Goal: Transaction & Acquisition: Purchase product/service

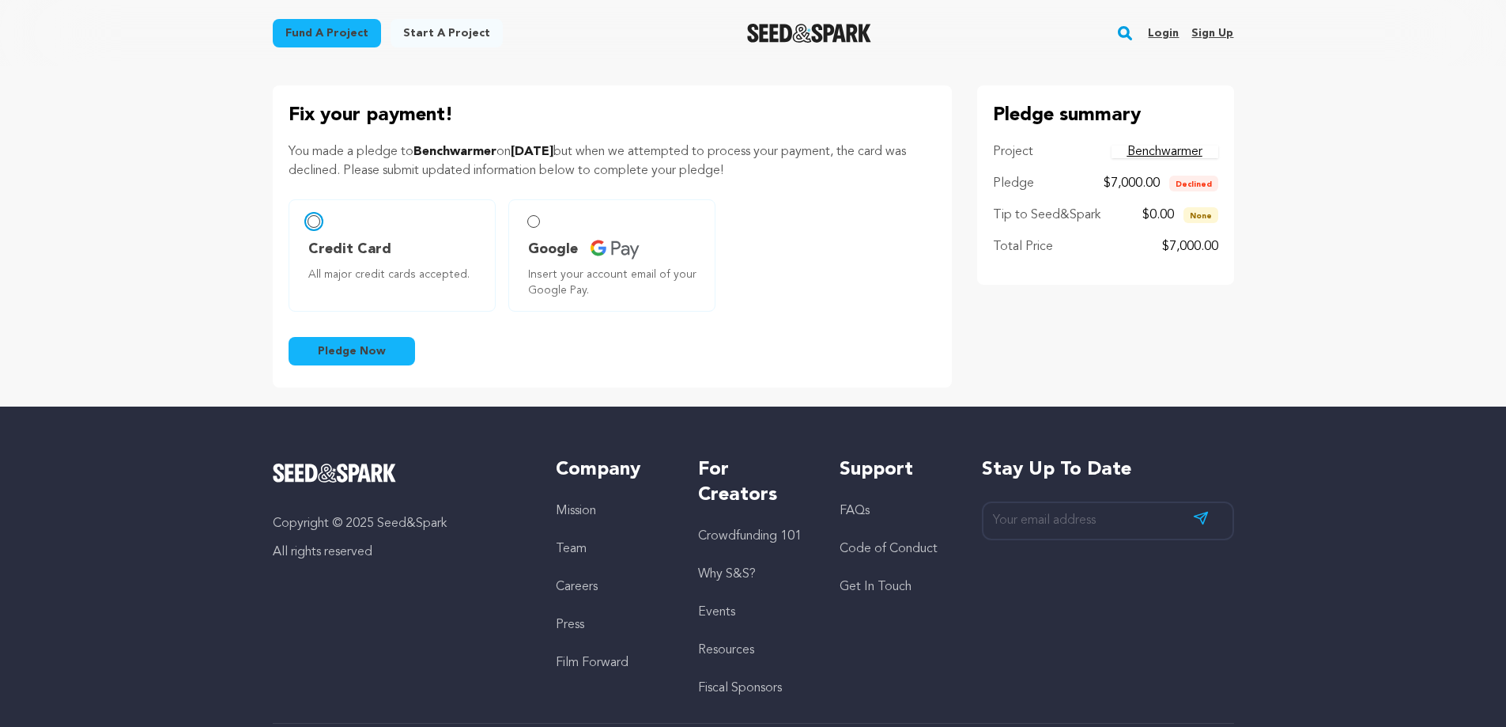
click at [312, 220] on input "Credit Card All major credit cards accepted." at bounding box center [314, 221] width 13 height 13
radio input "false"
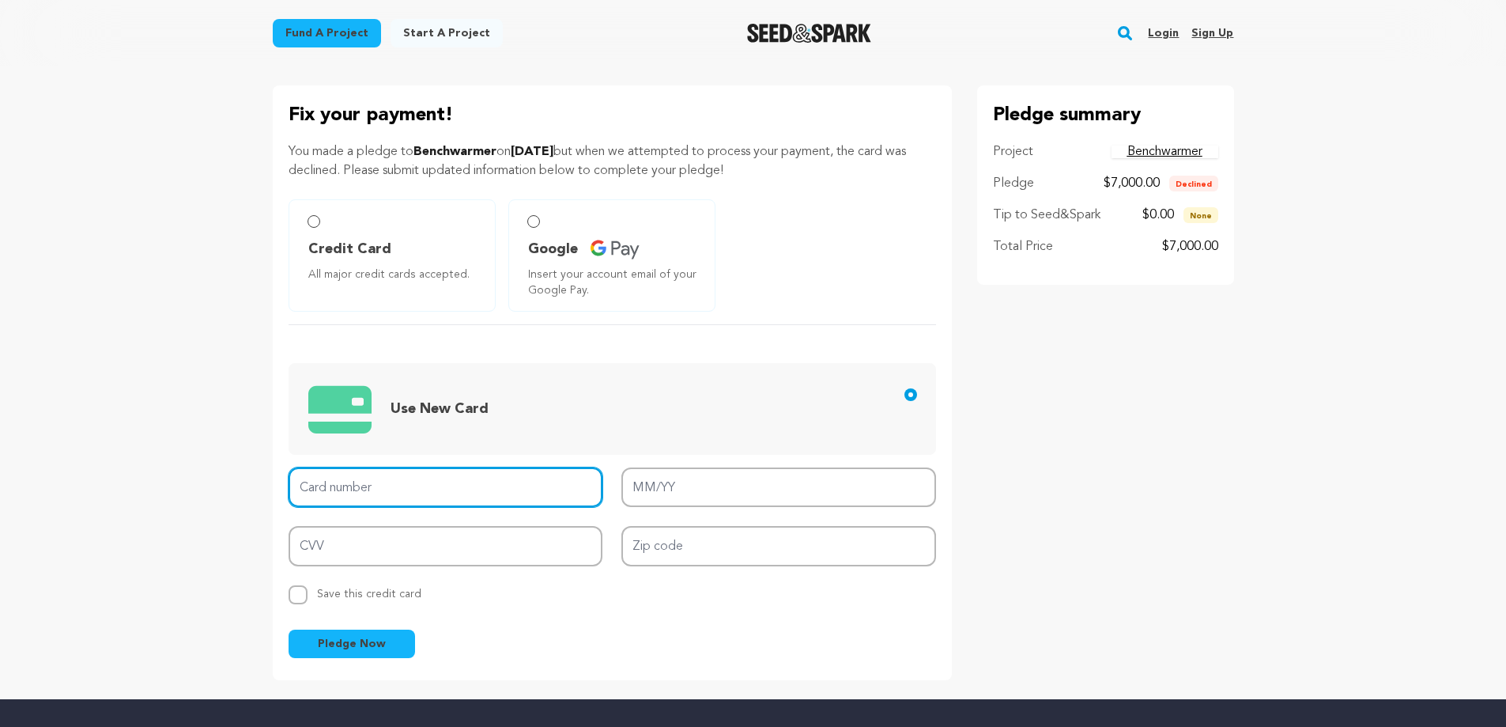
click at [366, 481] on input "Card number" at bounding box center [446, 487] width 315 height 40
click at [338, 490] on input "Card number" at bounding box center [446, 487] width 315 height 40
type input "[CREDIT_CARD_NUMBER]"
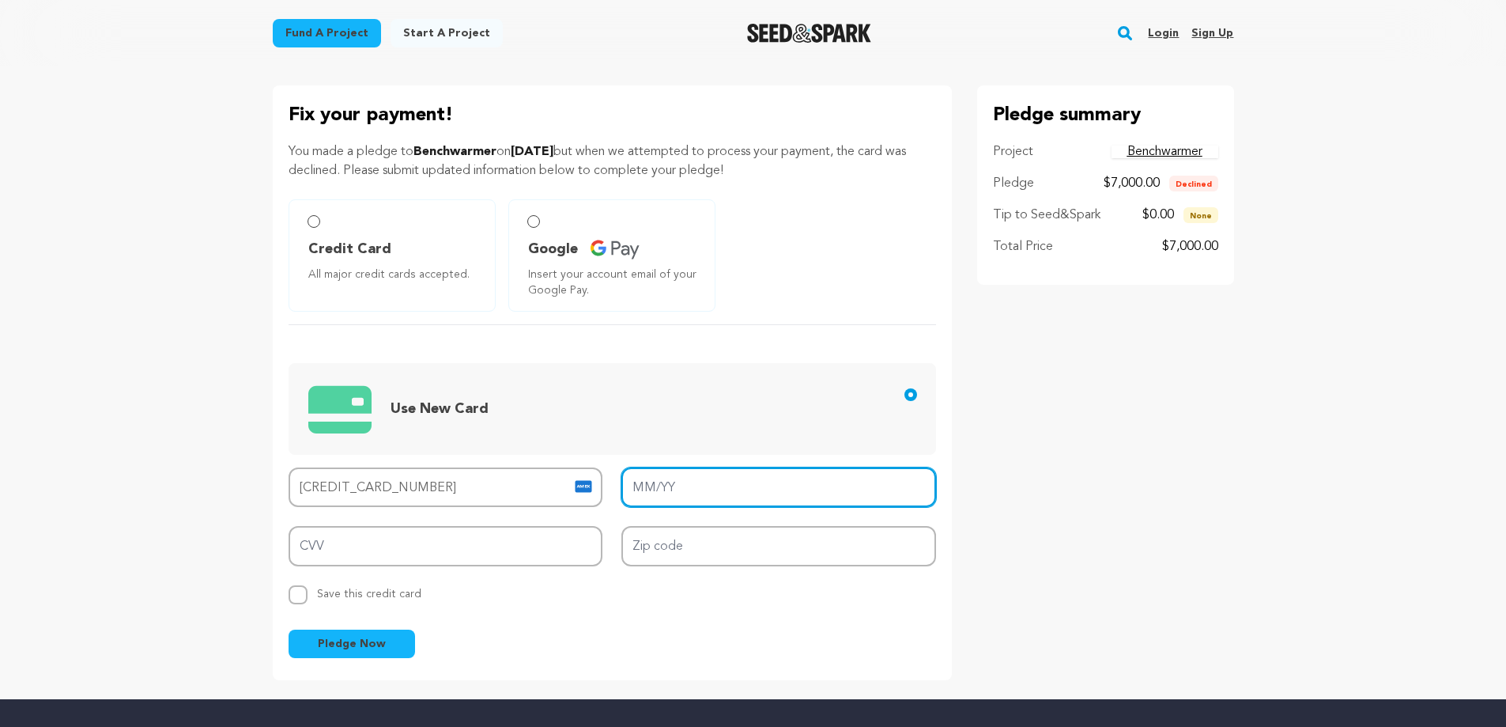
click at [705, 481] on input "MM/YY" at bounding box center [778, 487] width 315 height 40
type input "12/29"
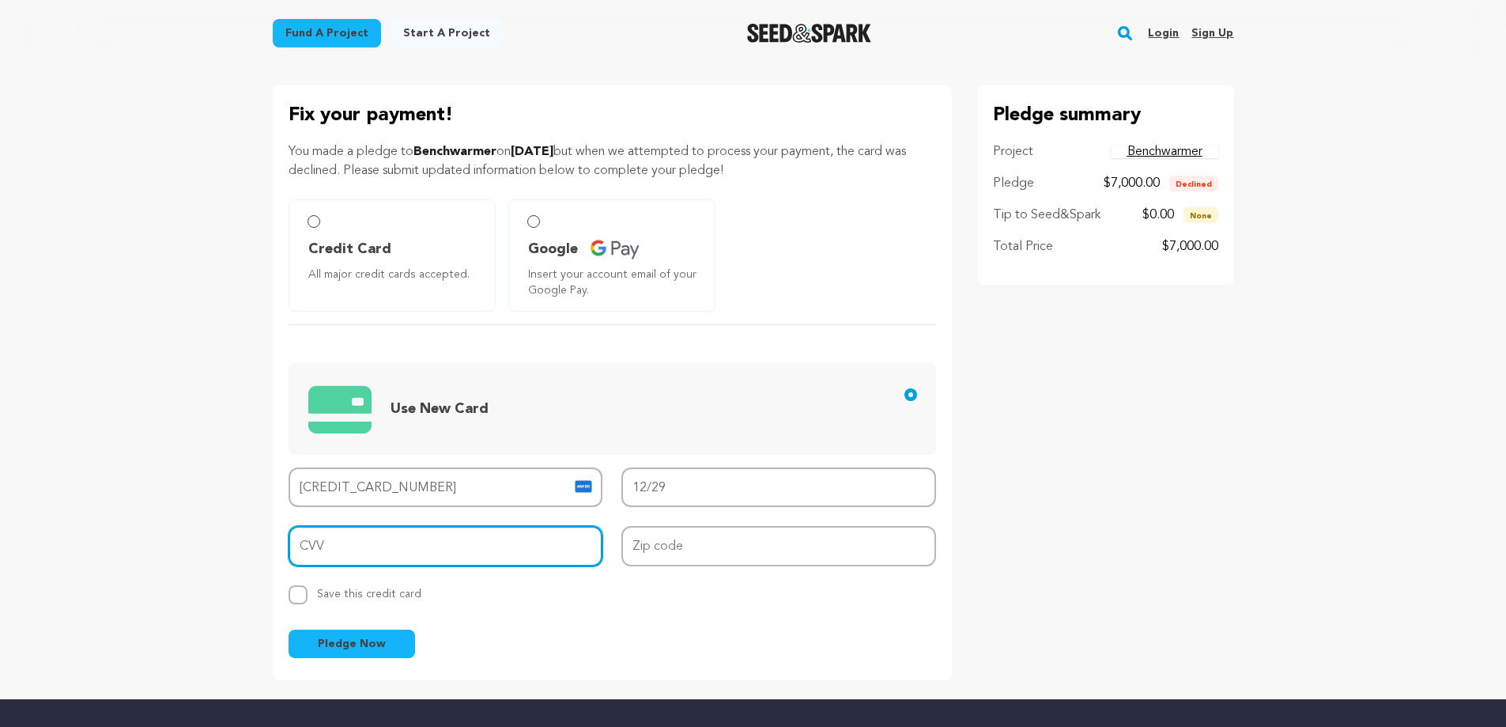
click at [430, 539] on input "CVV" at bounding box center [446, 546] width 315 height 40
type input "4141"
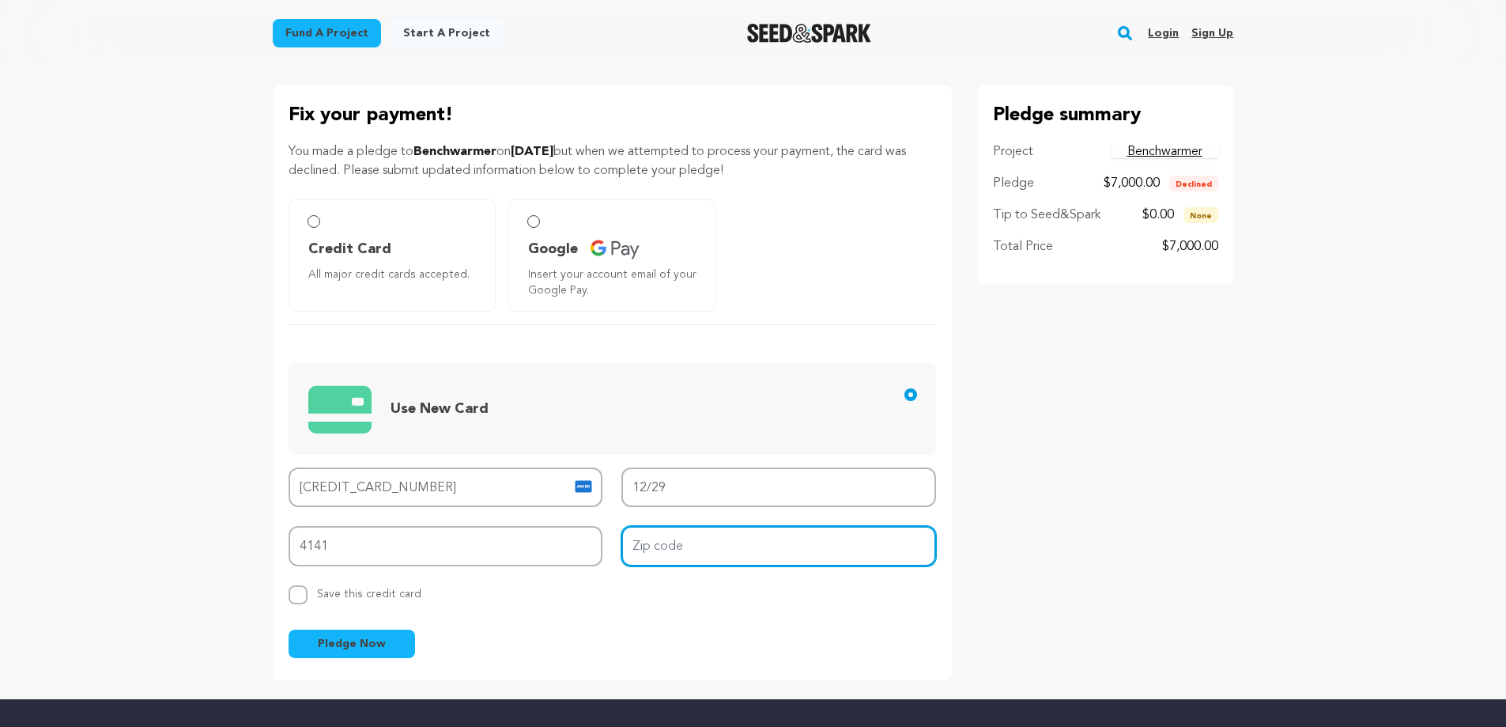
click at [678, 538] on input "Zip code" at bounding box center [778, 546] width 315 height 40
type input "10583"
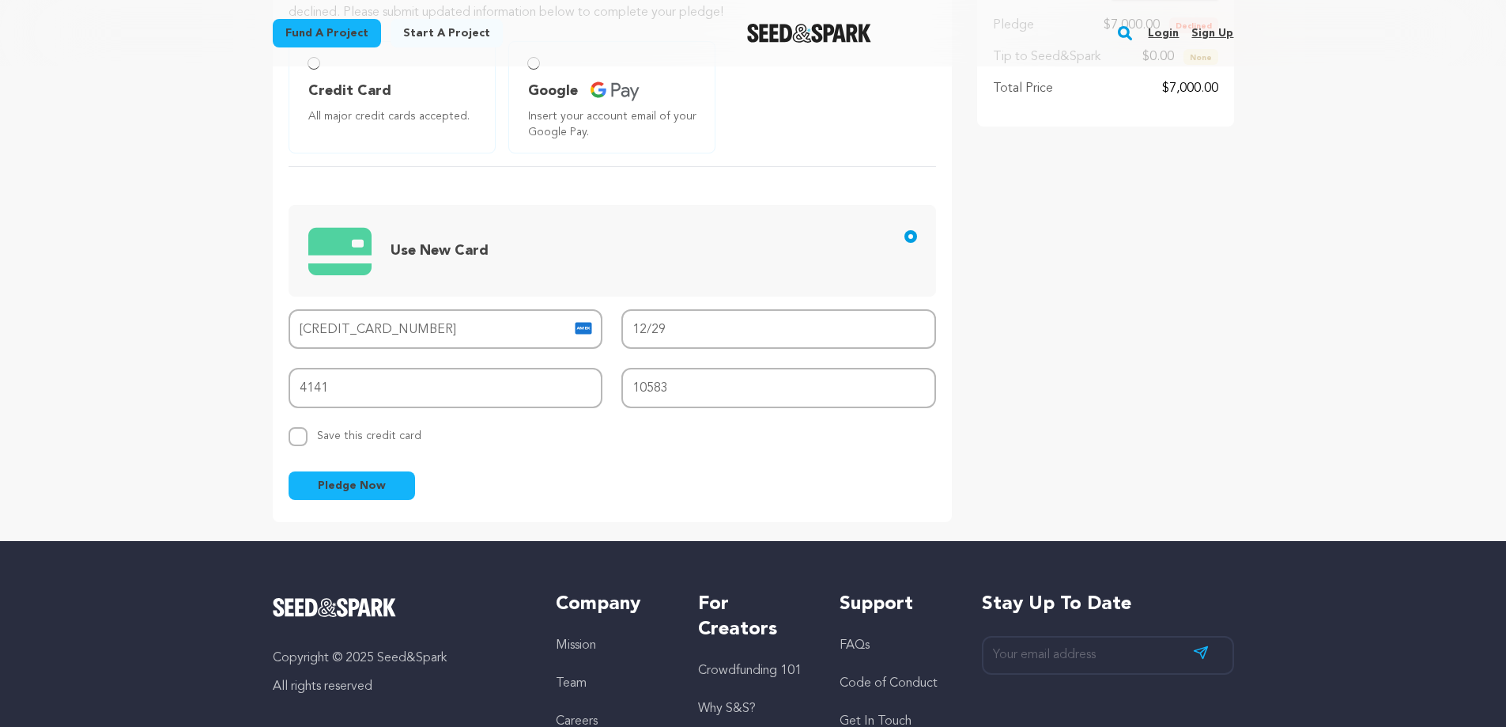
click at [351, 490] on span "Pledge Now" at bounding box center [352, 486] width 68 height 16
